Goal: Check status: Check status

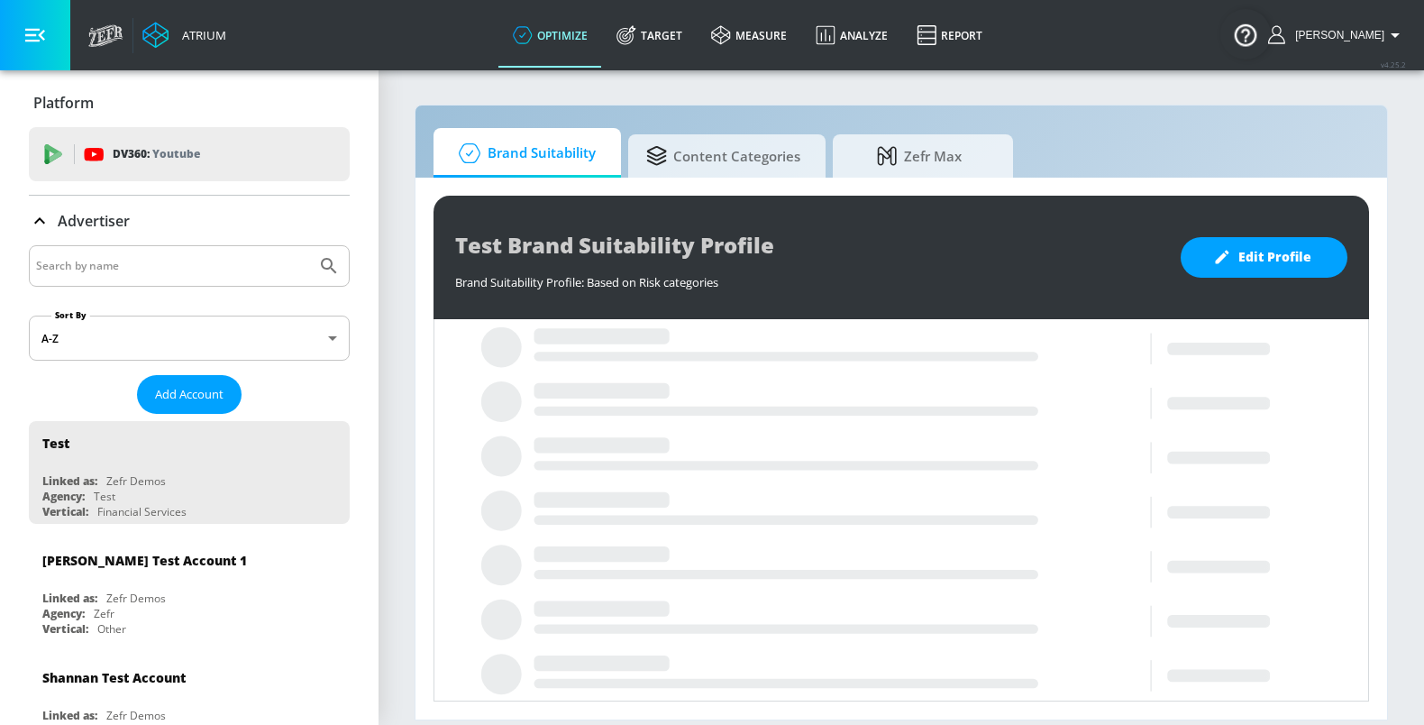
click at [152, 260] on input "Search by name" at bounding box center [172, 265] width 273 height 23
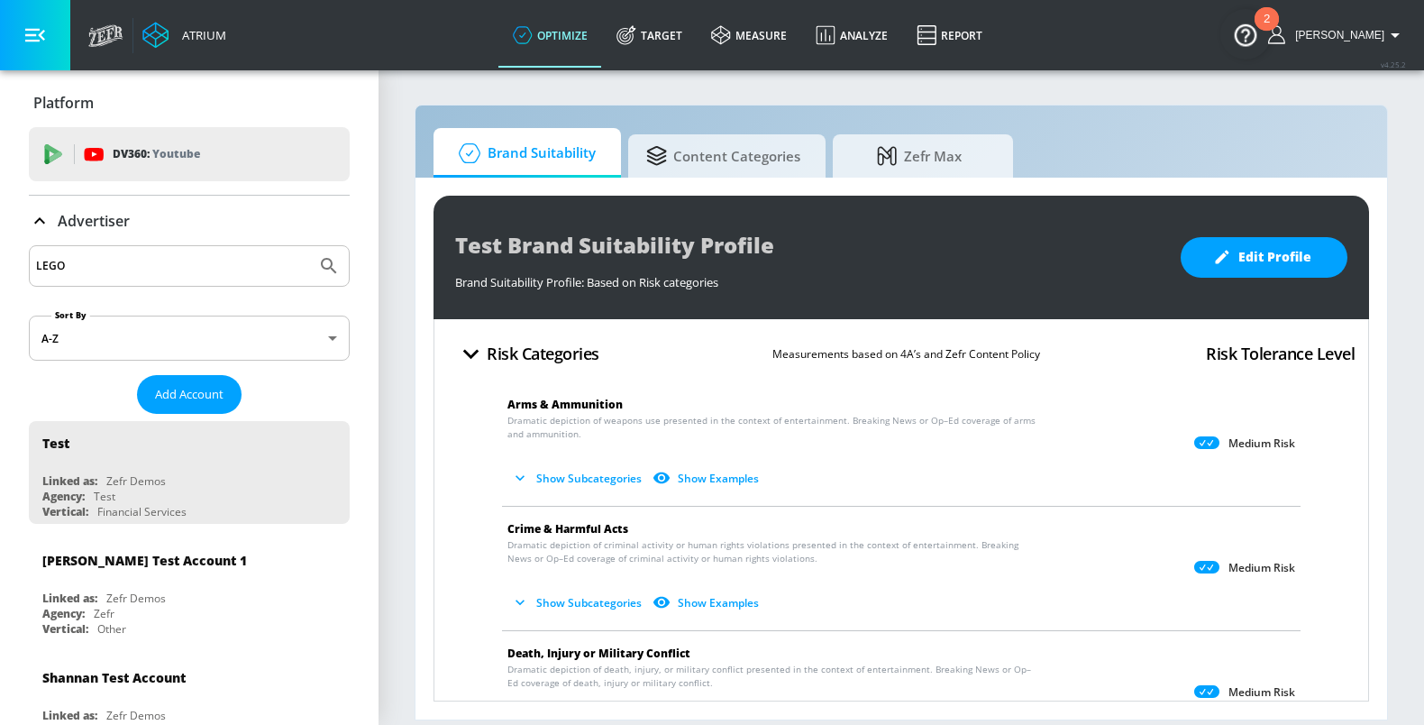
type input "LEGO"
click at [318, 262] on icon "Submit Search" at bounding box center [329, 266] width 22 height 22
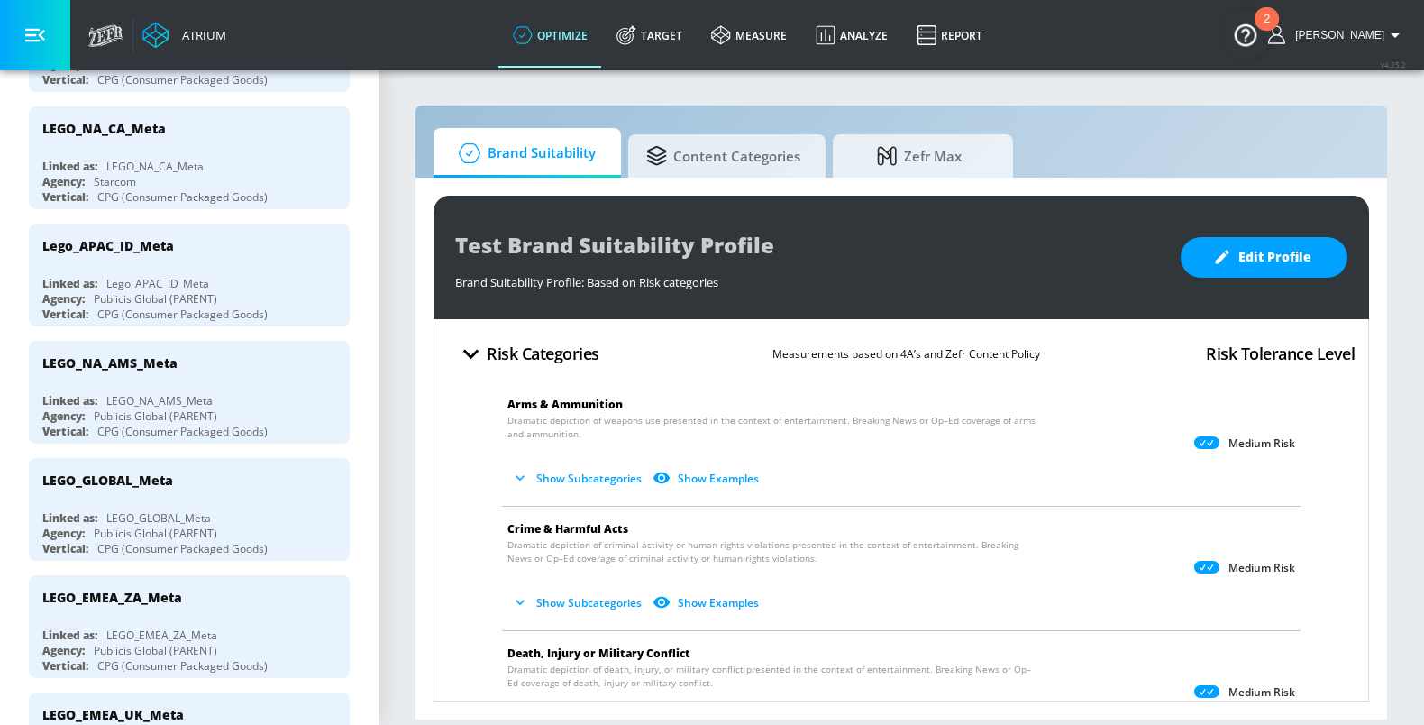
scroll to position [1025, 0]
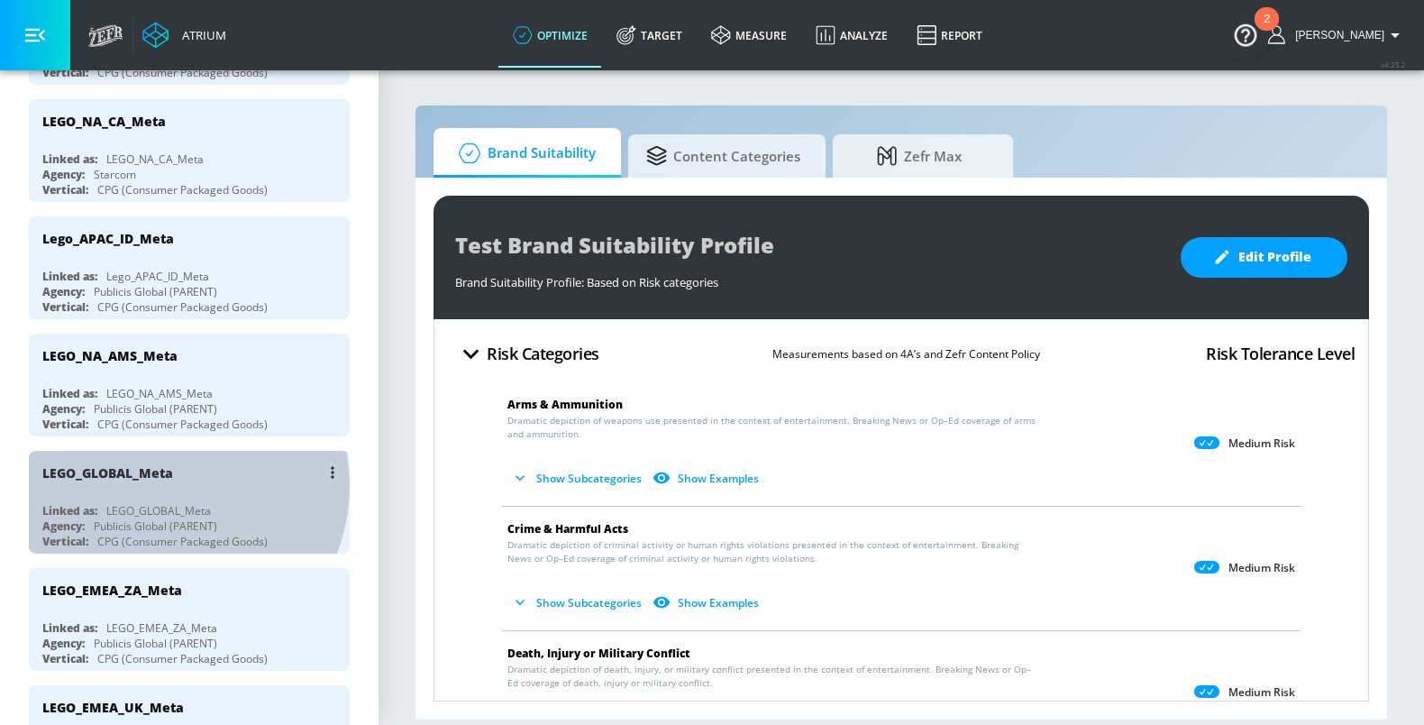
click at [159, 485] on div "LEGO_GLOBAL_Meta" at bounding box center [193, 472] width 303 height 43
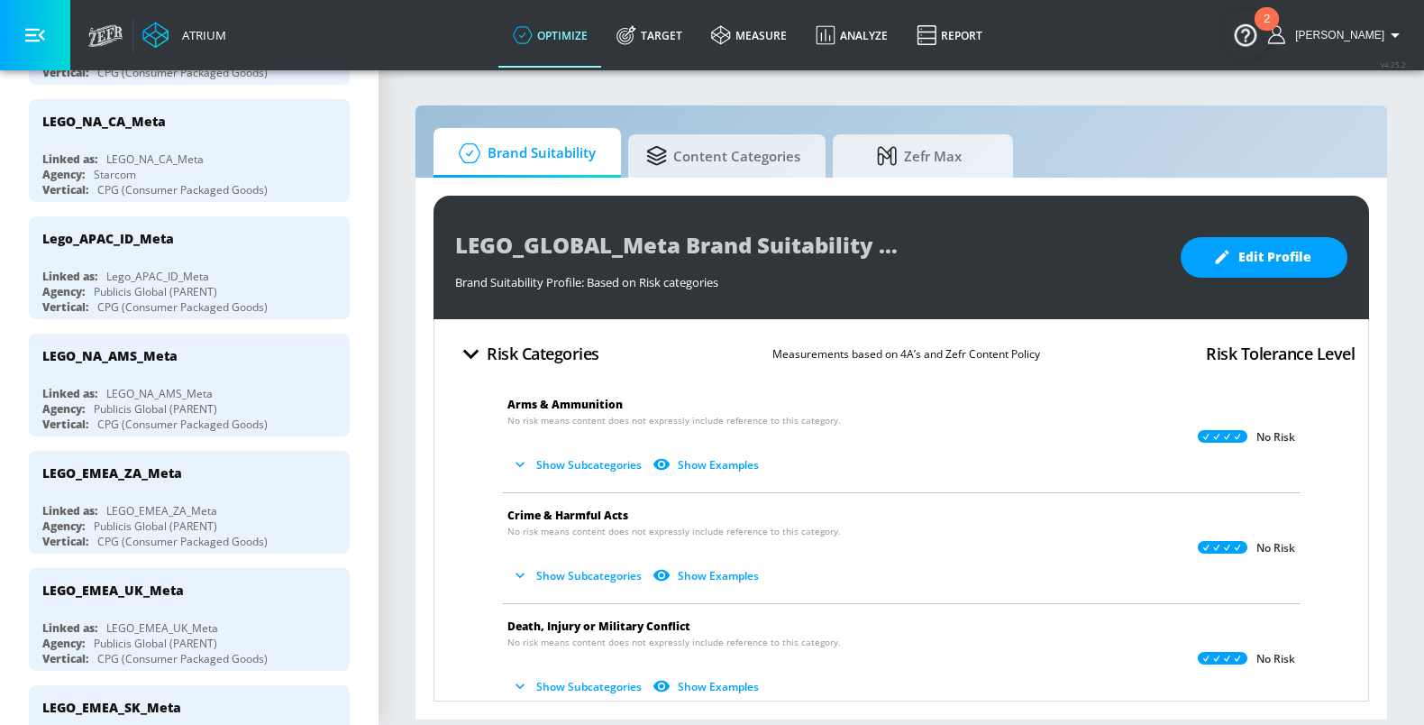
click at [564, 465] on button "Show Subcategories" at bounding box center [578, 465] width 142 height 30
